Goal: Information Seeking & Learning: Compare options

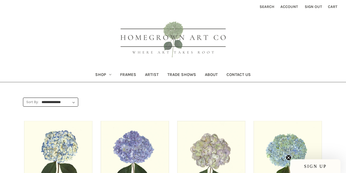
click at [72, 47] on header "Toggle menu Compare Search Account Sign out Cart 0 Search Search Shop All Shop" at bounding box center [173, 41] width 346 height 82
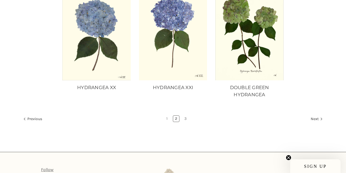
scroll to position [520, 0]
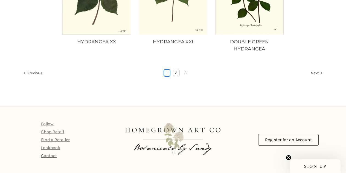
click at [167, 70] on link "1" at bounding box center [166, 73] width 5 height 6
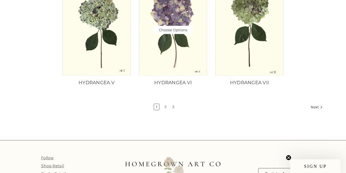
scroll to position [472, 0]
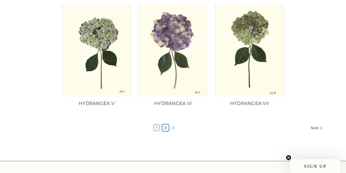
click at [166, 128] on link "2" at bounding box center [165, 127] width 6 height 6
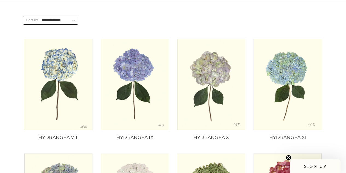
scroll to position [82, 0]
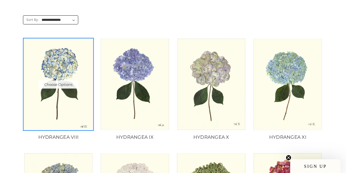
click at [75, 39] on img "HYDRANGEA VIII, Price range from $10.00 to $235.00\a\a" at bounding box center [58, 84] width 69 height 91
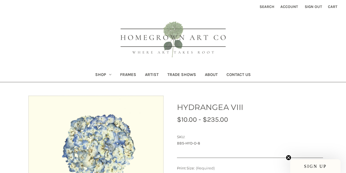
click at [305, 123] on div "Now: $10.00 - $235.00" at bounding box center [250, 119] width 146 height 10
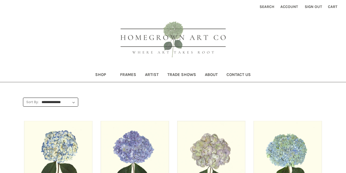
scroll to position [82, 0]
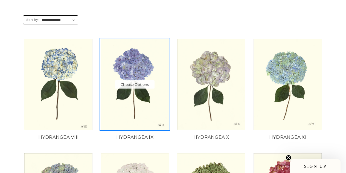
click at [164, 49] on img "HYDRANGEA IX, Price range from $10.00 to $235.00\a\a" at bounding box center [134, 84] width 69 height 91
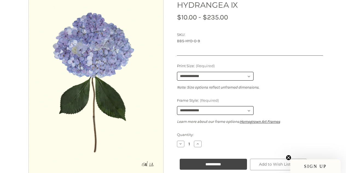
scroll to position [100, 0]
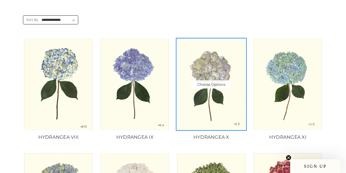
scroll to position [82, 0]
click at [209, 56] on img "HYDRANGEA X, Price range from $10.00 to $235.00\a\a" at bounding box center [211, 84] width 69 height 91
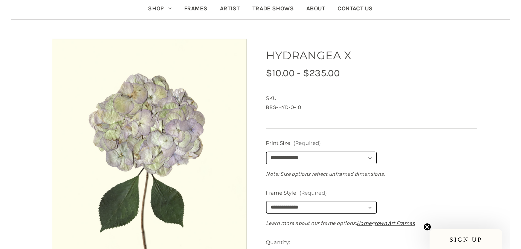
scroll to position [82, 0]
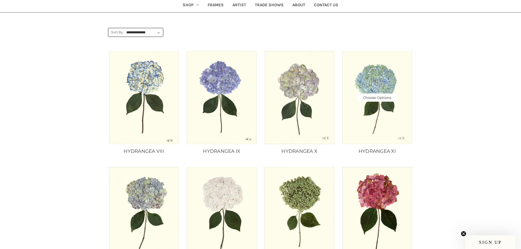
scroll to position [55, 0]
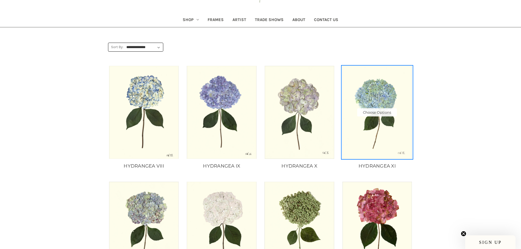
click at [383, 147] on img "HYDRANGEA XI, Price range from $10.00 to $235.00\a\a" at bounding box center [377, 112] width 70 height 93
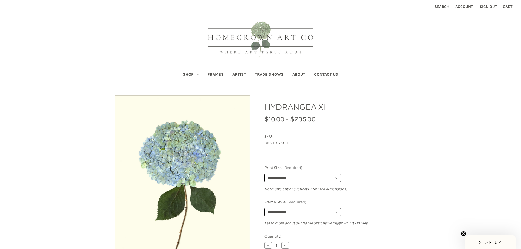
scroll to position [55, 0]
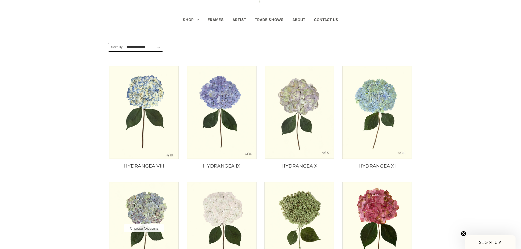
scroll to position [191, 0]
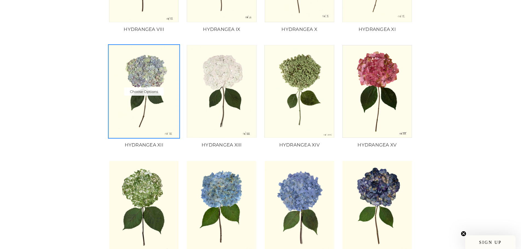
click at [157, 108] on img "HYDRANGEA XII, Price range from $10.00 to $235.00\a\a" at bounding box center [144, 91] width 70 height 93
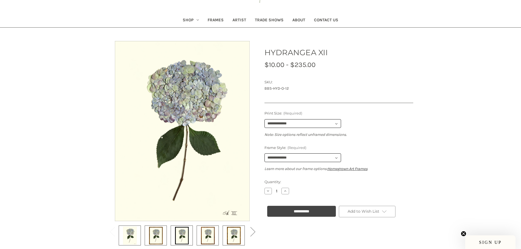
scroll to position [55, 0]
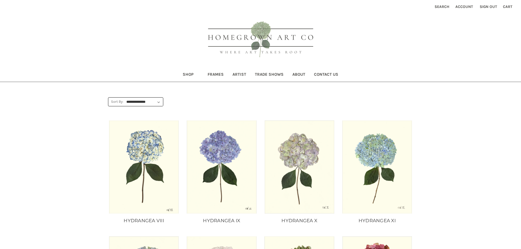
scroll to position [191, 0]
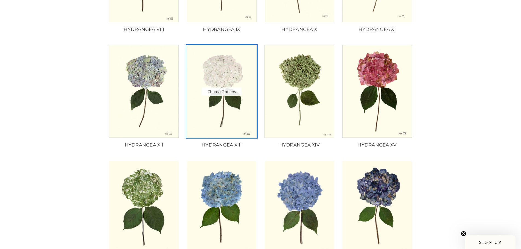
click at [243, 132] on img "HYDRANGEA XIII, Price range from $10.00 to $235.00\a\a" at bounding box center [222, 91] width 70 height 93
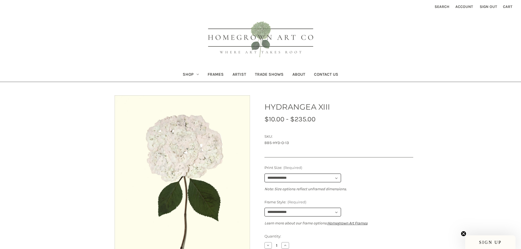
scroll to position [55, 0]
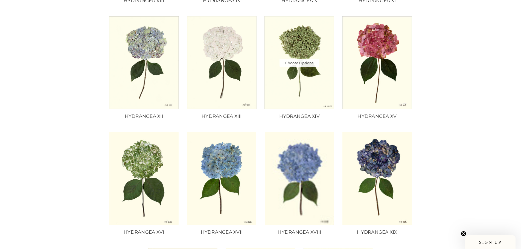
scroll to position [219, 0]
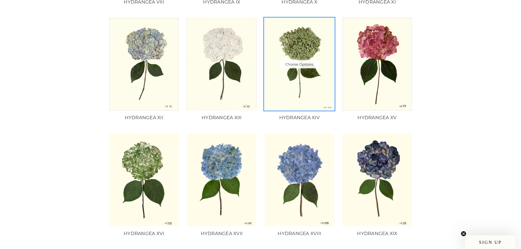
click at [319, 91] on img "HYDRANGEA XIV, Price range from $10.00 to $235.00\a\a" at bounding box center [299, 64] width 70 height 93
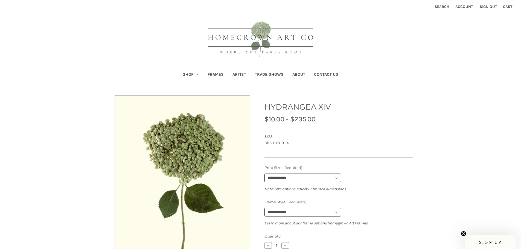
scroll to position [55, 0]
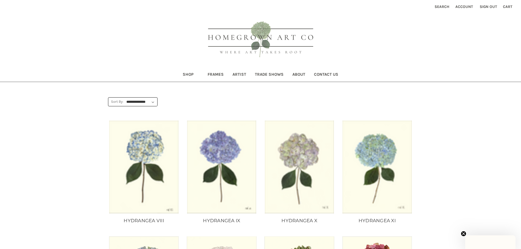
scroll to position [219, 0]
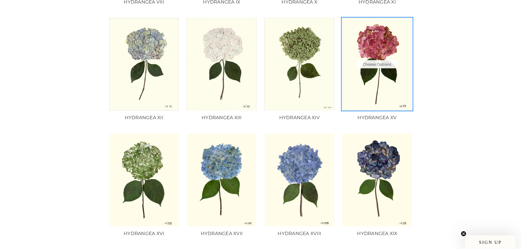
click at [365, 96] on img "HYDRANGEA XV, Price range from $10.00 to $235.00\a\a" at bounding box center [377, 64] width 70 height 93
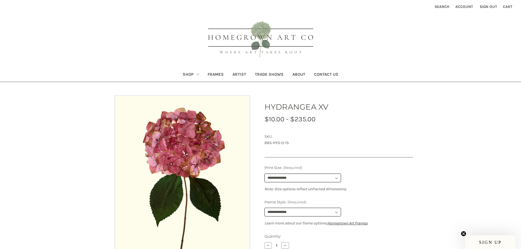
scroll to position [55, 0]
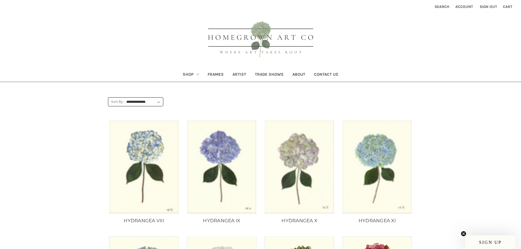
scroll to position [219, 0]
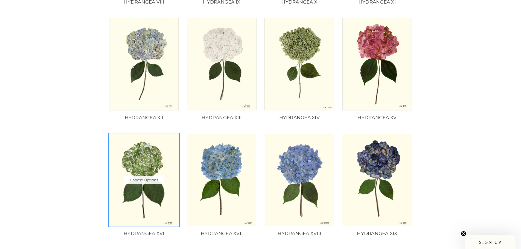
click at [172, 199] on img "HYDRANGEA XVI, Price range from $10.00 to $235.00\a\a" at bounding box center [144, 180] width 70 height 93
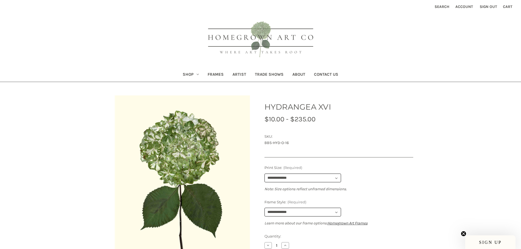
scroll to position [55, 0]
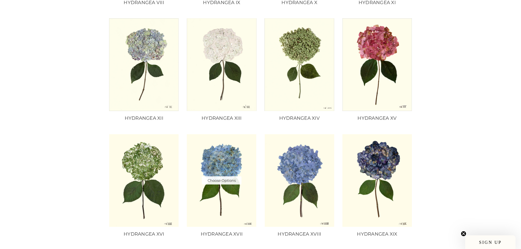
scroll to position [328, 0]
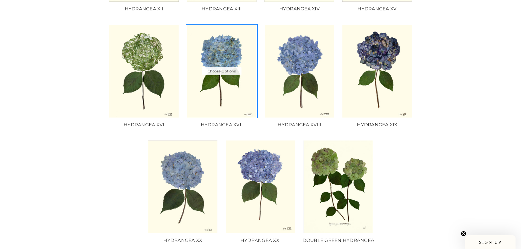
click at [227, 110] on img "HYDRANGEA XVII, Price range from $10.00 to $235.00\a\a" at bounding box center [222, 71] width 70 height 93
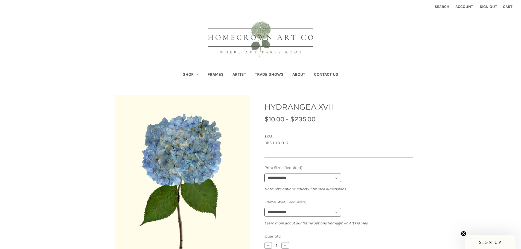
scroll to position [55, 0]
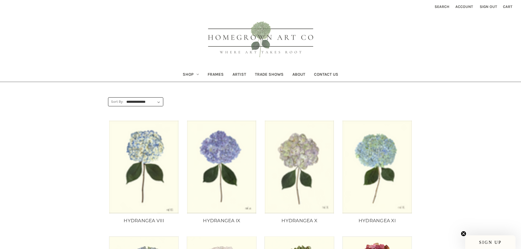
scroll to position [328, 0]
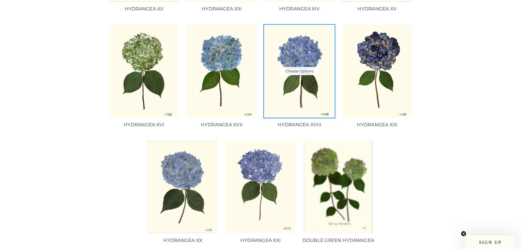
click at [290, 103] on img "HYDRANGEA XVIII, Price range from $10.00 to $235.00\a\a" at bounding box center [299, 71] width 70 height 93
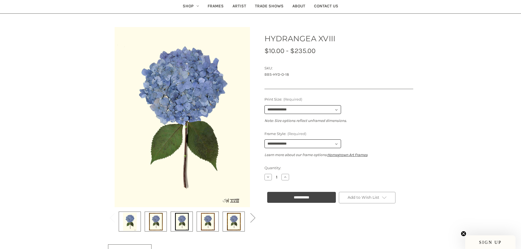
scroll to position [55, 0]
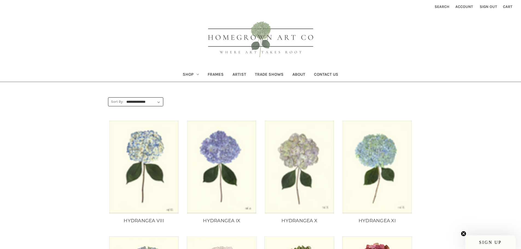
scroll to position [328, 0]
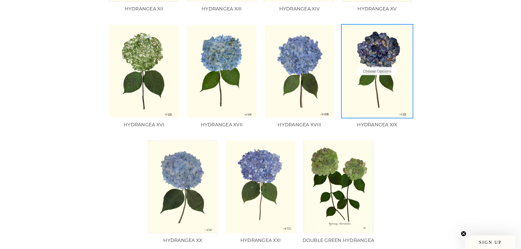
click at [369, 101] on img "HYDRANGEA XIX, Price range from $10.00 to $235.00\a\a" at bounding box center [377, 71] width 70 height 93
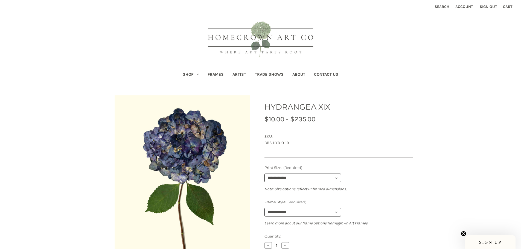
scroll to position [55, 0]
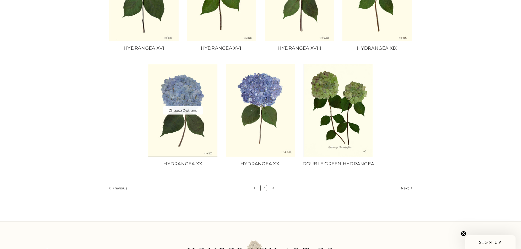
scroll to position [410, 0]
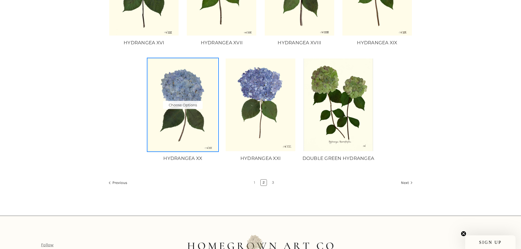
click at [195, 139] on img "HYDRANGEA XX, Price range from $10.00 to $235.00\a\a" at bounding box center [183, 105] width 70 height 93
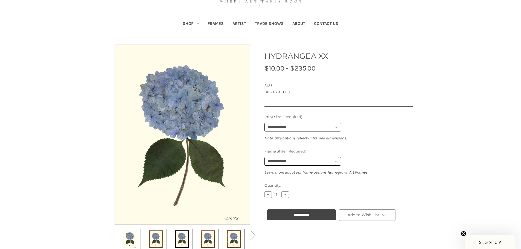
scroll to position [55, 0]
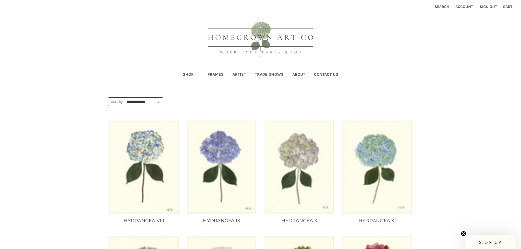
scroll to position [410, 0]
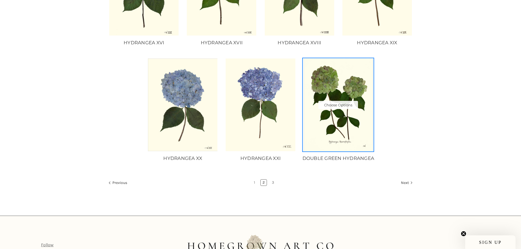
click at [337, 137] on img "DOUBLE GREEN HYDRANGEA, Price range from $10.00 to $235.00\a\a" at bounding box center [338, 105] width 70 height 93
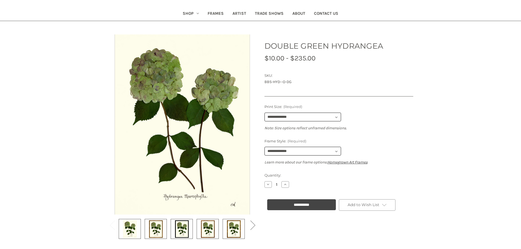
scroll to position [55, 0]
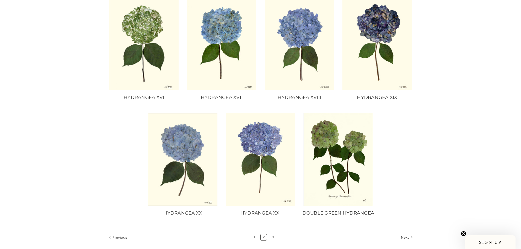
scroll to position [374, 0]
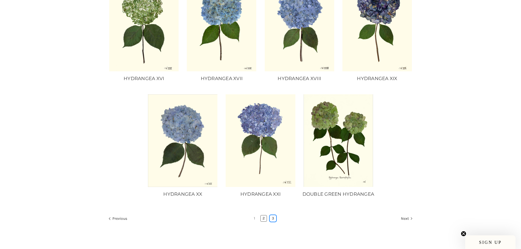
click at [274, 222] on link "3" at bounding box center [273, 218] width 6 height 6
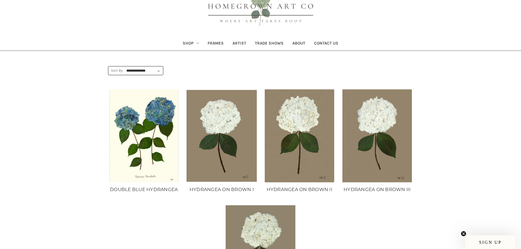
scroll to position [137, 0]
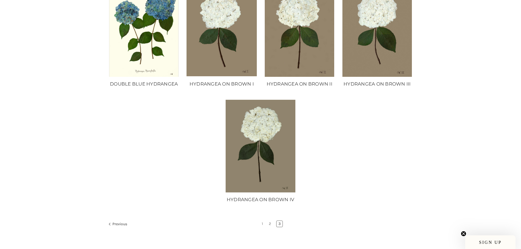
click at [269, 227] on li "2" at bounding box center [270, 224] width 7 height 7
click at [271, 223] on link "2" at bounding box center [270, 224] width 6 height 6
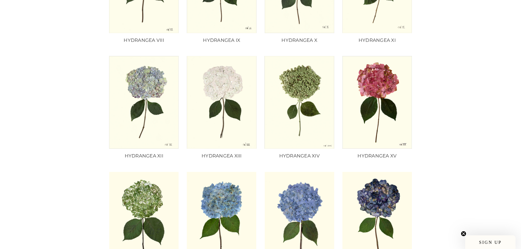
scroll to position [82, 0]
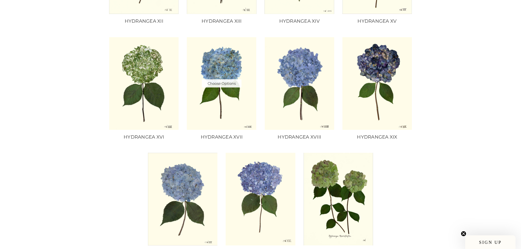
scroll to position [328, 0]
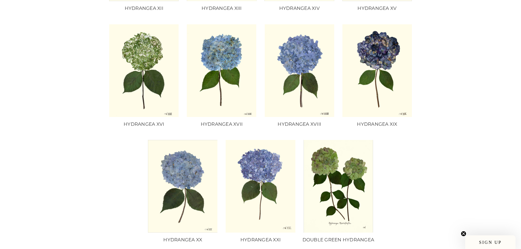
click at [453, 119] on main "**********" at bounding box center [260, 18] width 521 height 511
